Goal: Task Accomplishment & Management: Use online tool/utility

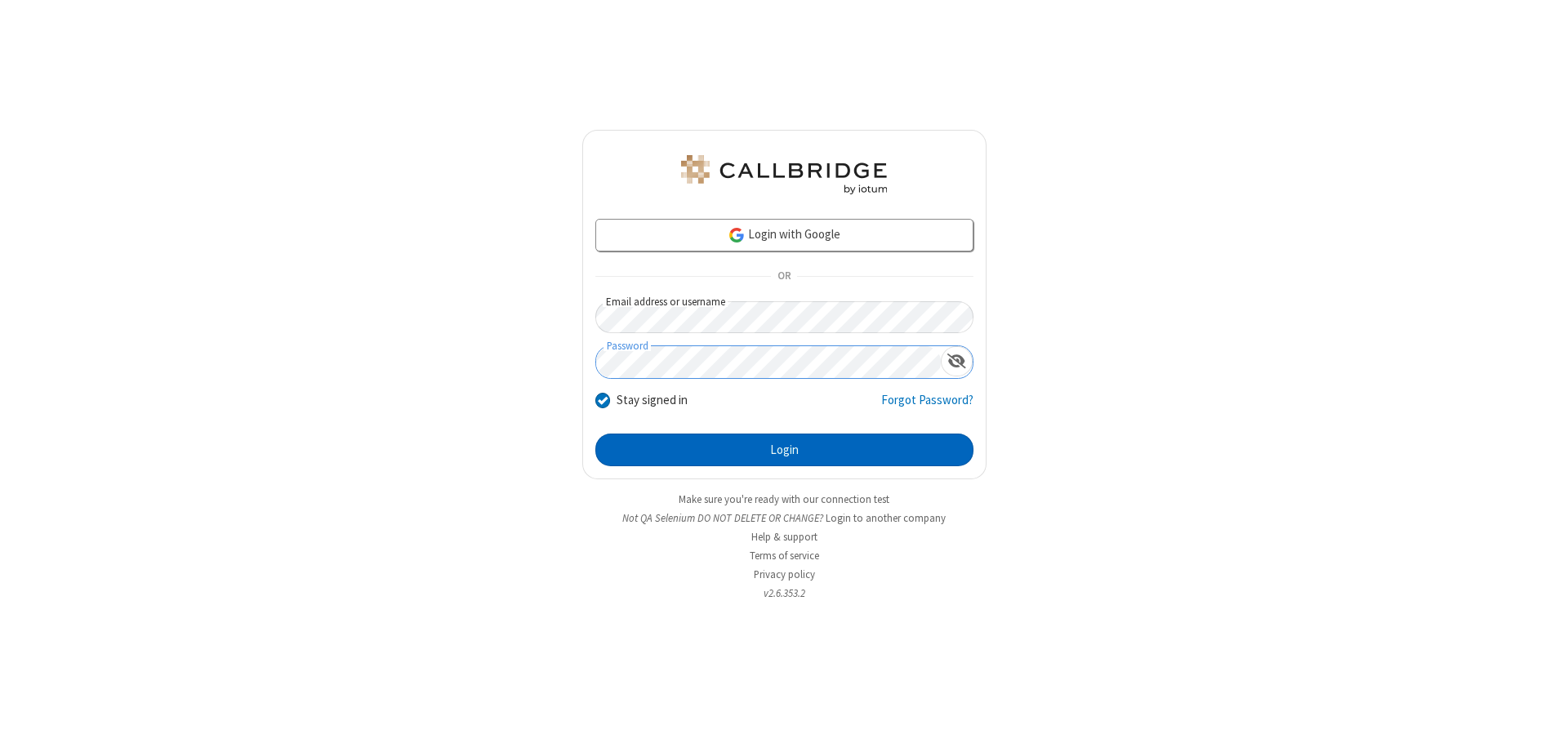
click at [784, 450] on button "Login" at bounding box center [784, 450] width 378 height 33
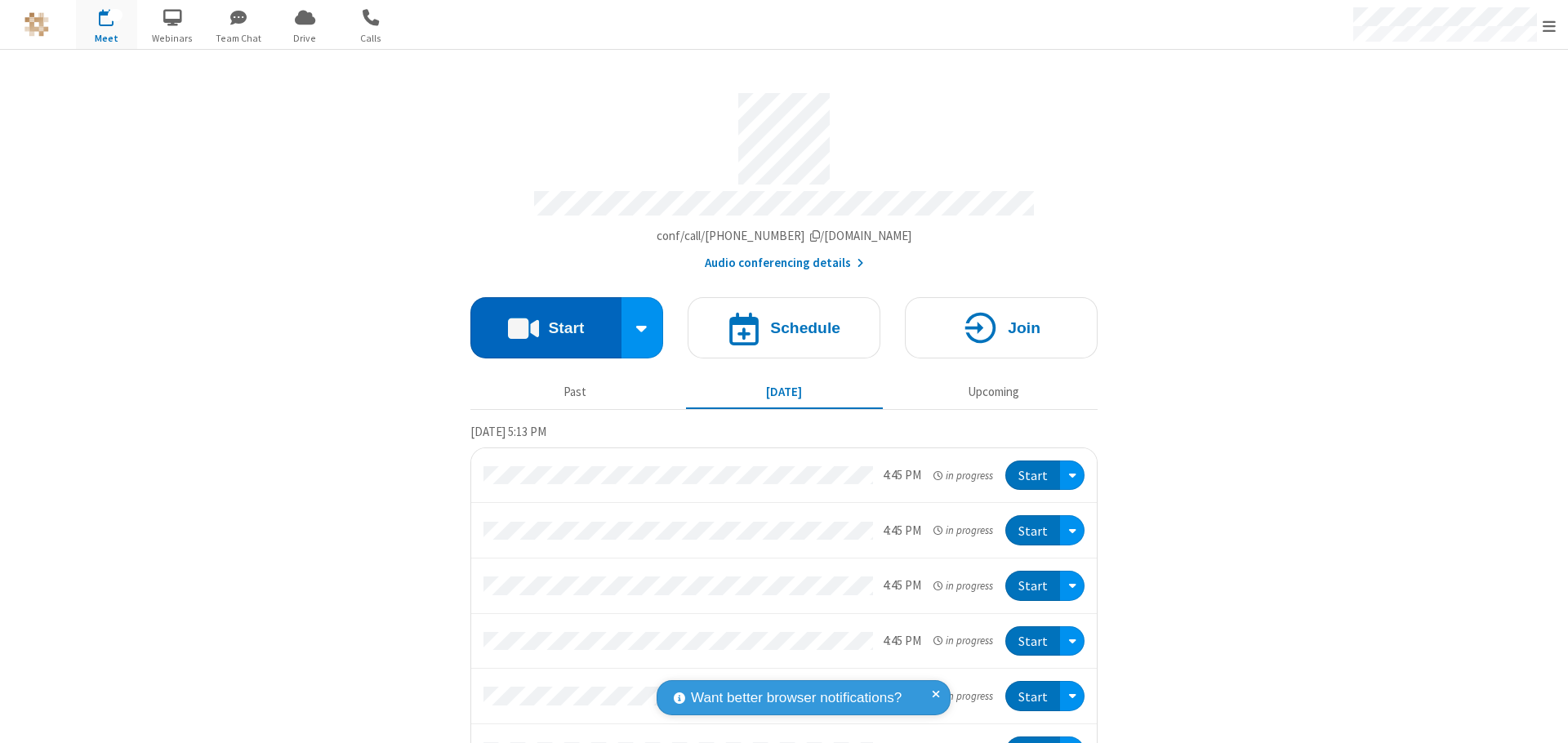
click at [539, 320] on button "Start" at bounding box center [545, 327] width 151 height 61
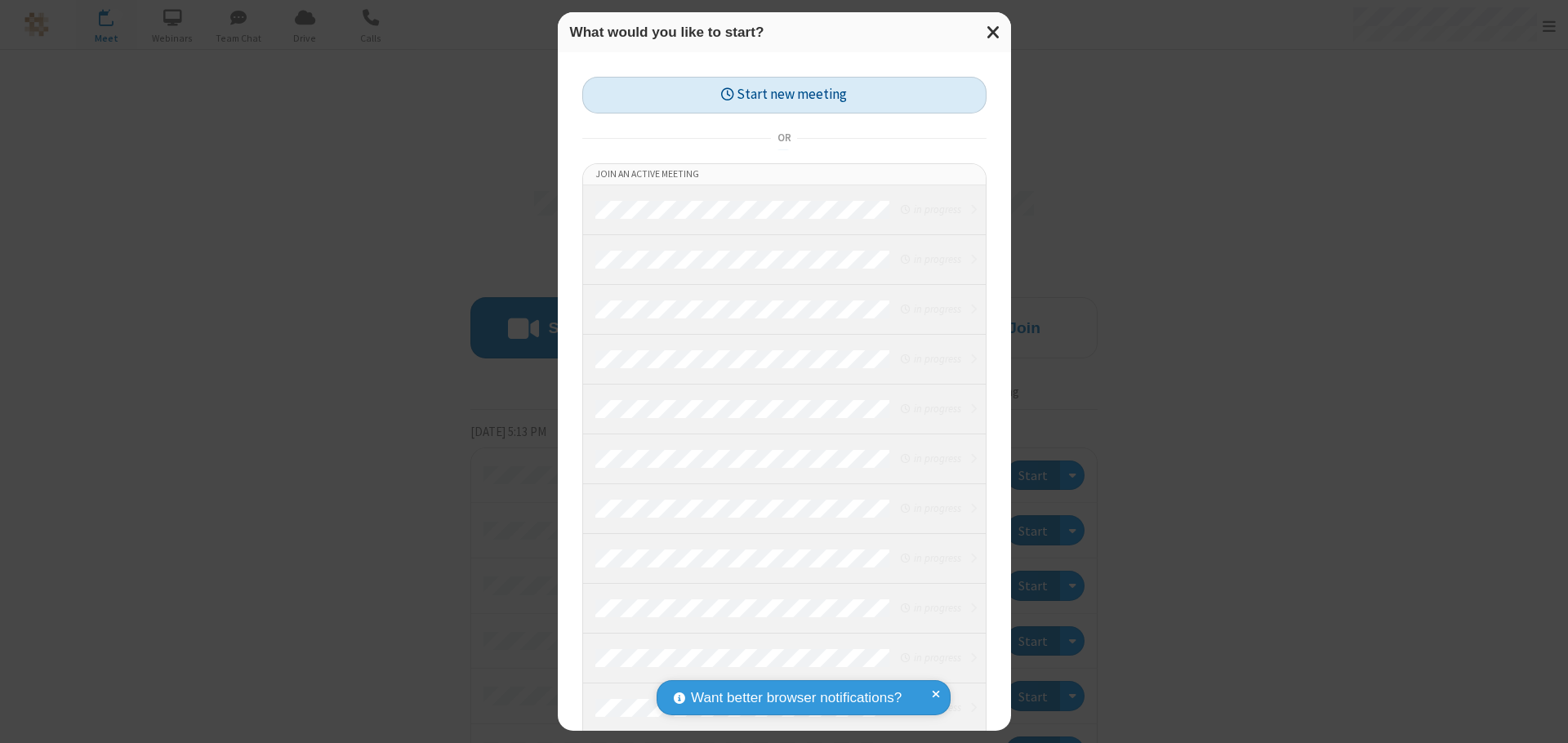
click at [784, 95] on button "Start new meeting" at bounding box center [784, 96] width 404 height 37
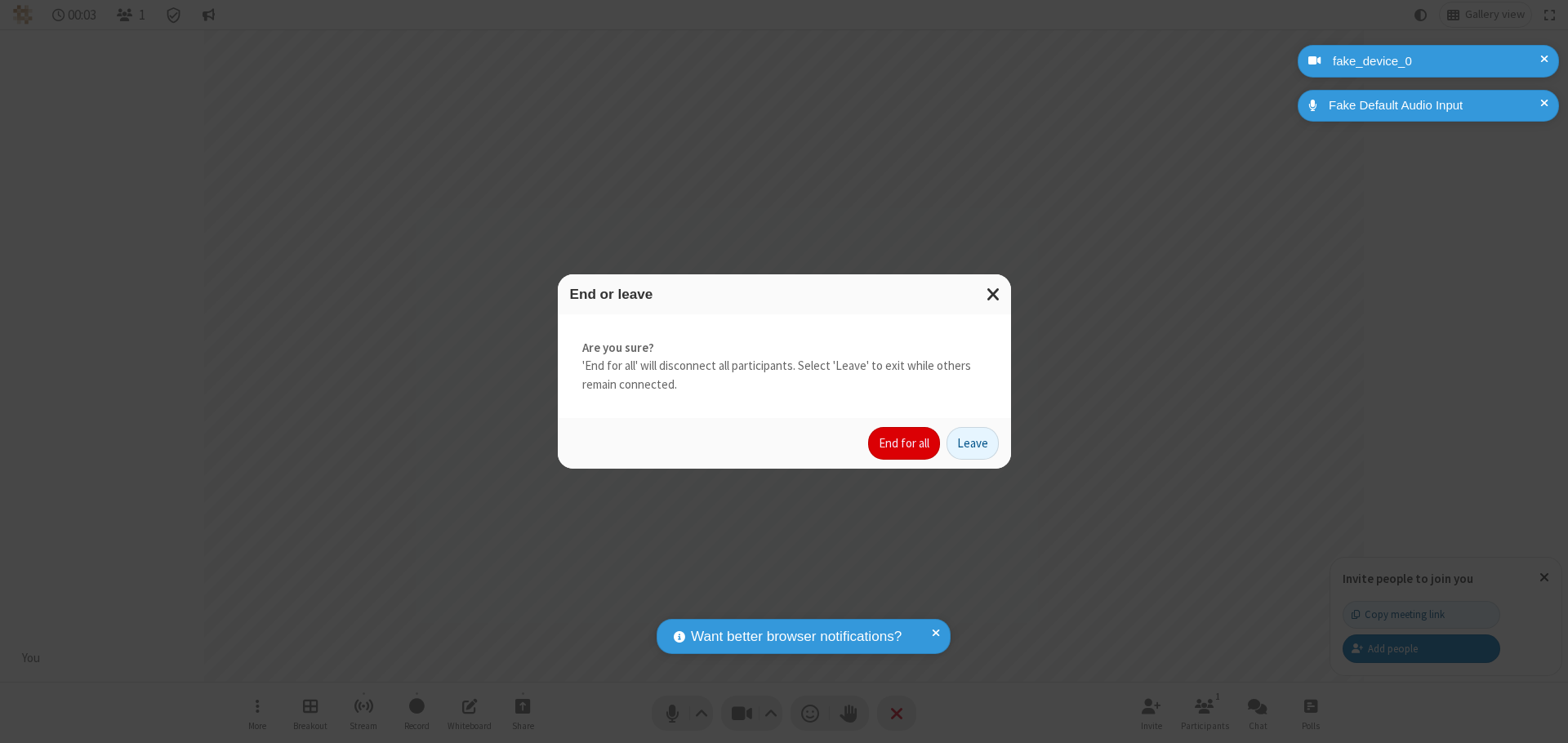
click at [905, 444] on button "End for all" at bounding box center [904, 444] width 71 height 33
